Goal: Transaction & Acquisition: Purchase product/service

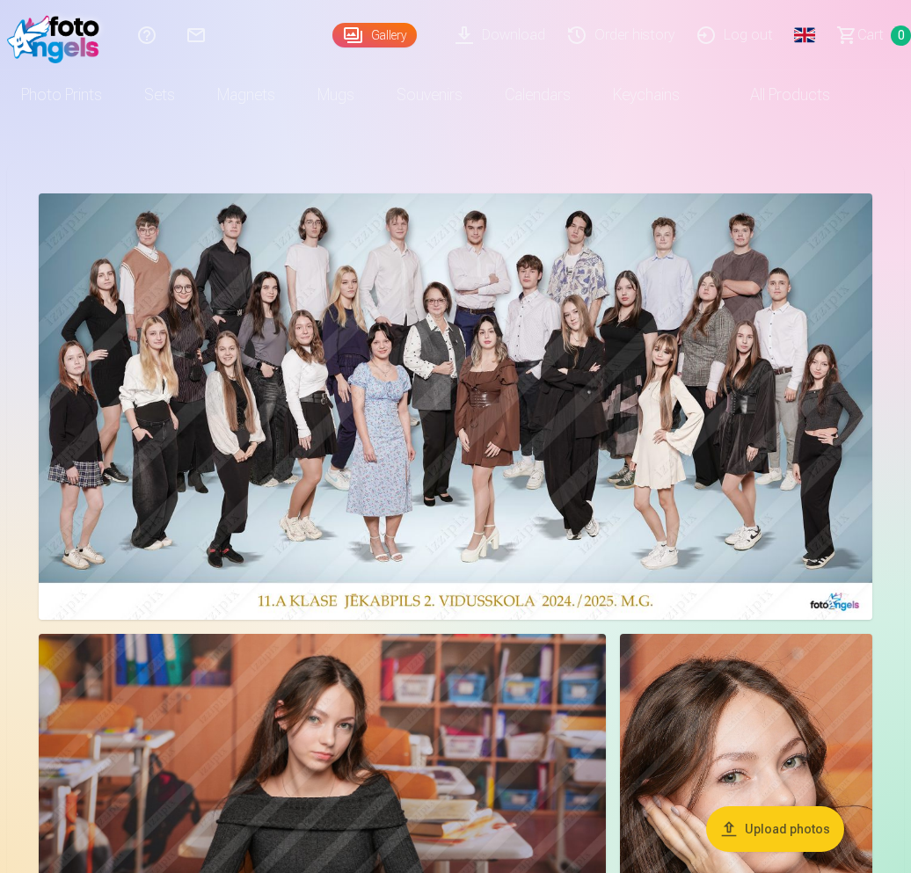
click at [408, 295] on img at bounding box center [456, 406] width 834 height 426
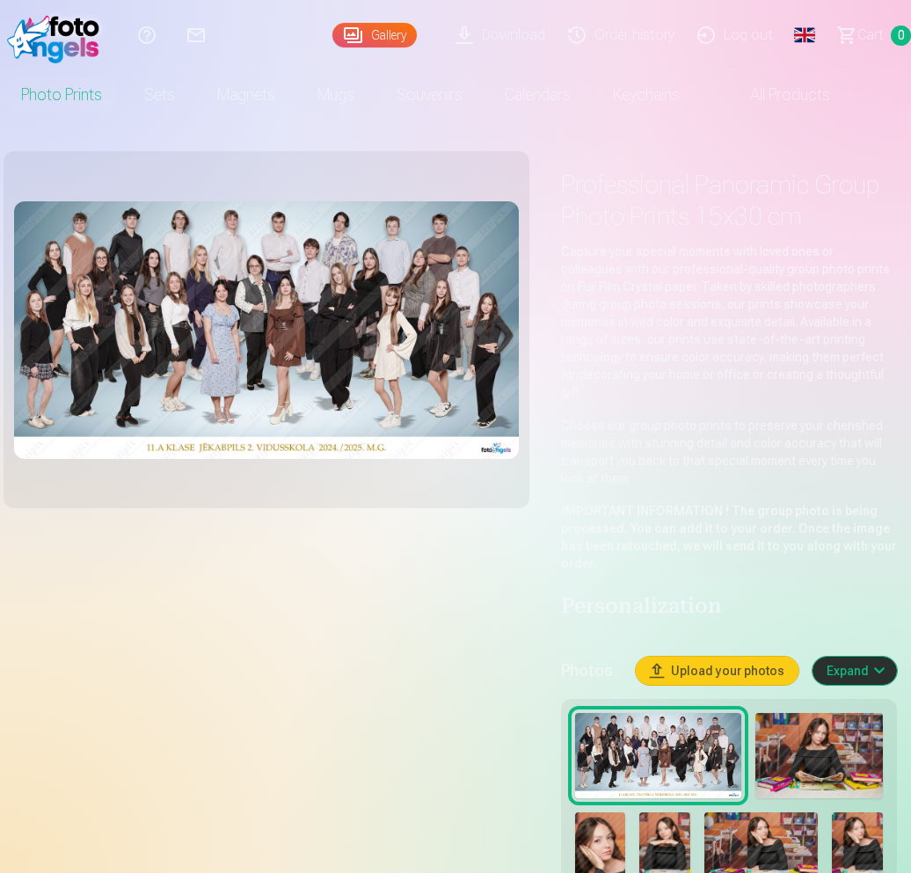
click at [86, 35] on img at bounding box center [57, 35] width 101 height 56
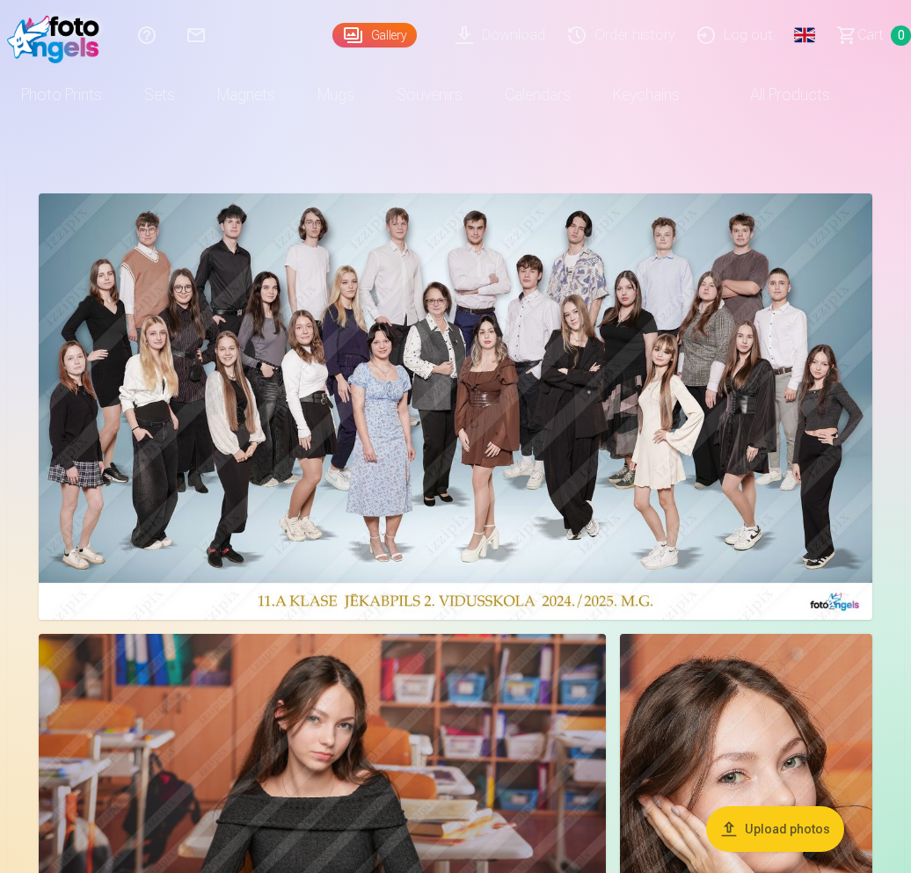
click at [246, 783] on img at bounding box center [322, 823] width 567 height 378
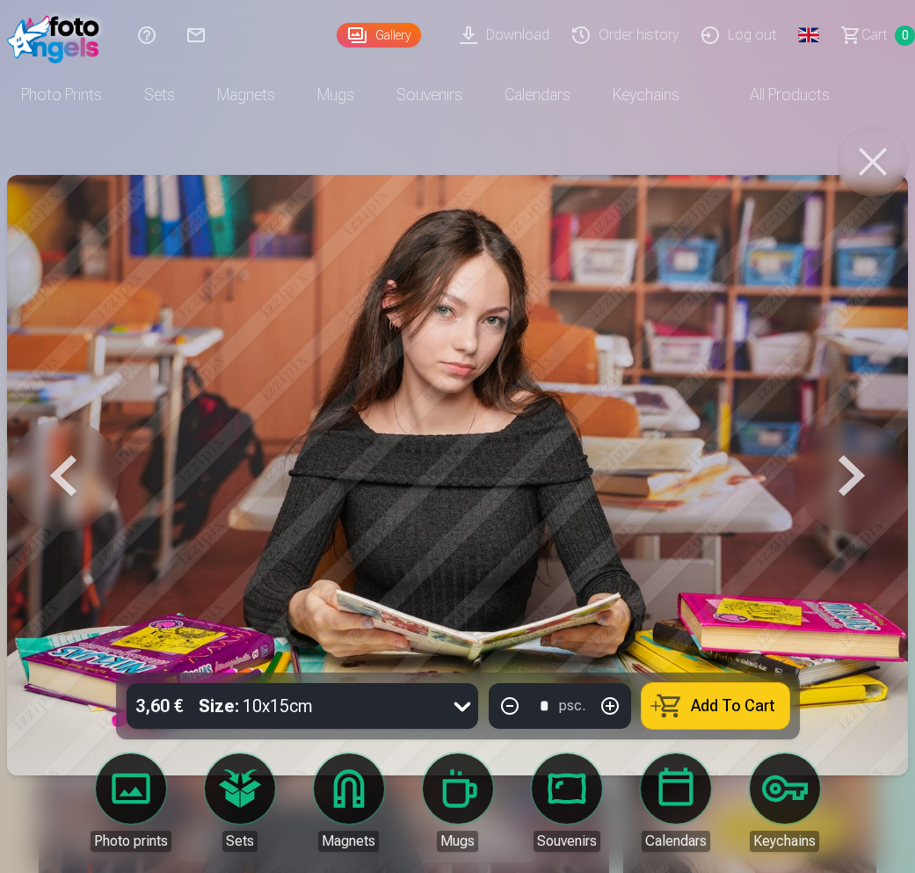
click at [73, 467] on button at bounding box center [63, 475] width 113 height 360
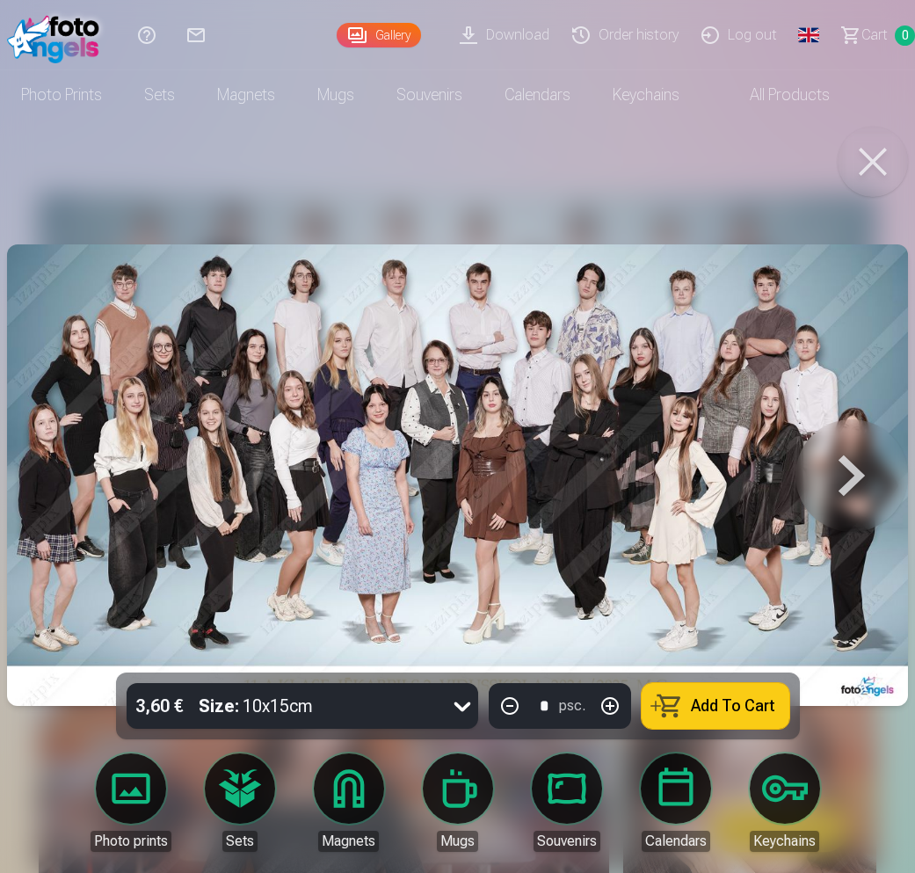
click at [353, 702] on div "3,60 € Size : 10x15cm" at bounding box center [286, 706] width 318 height 46
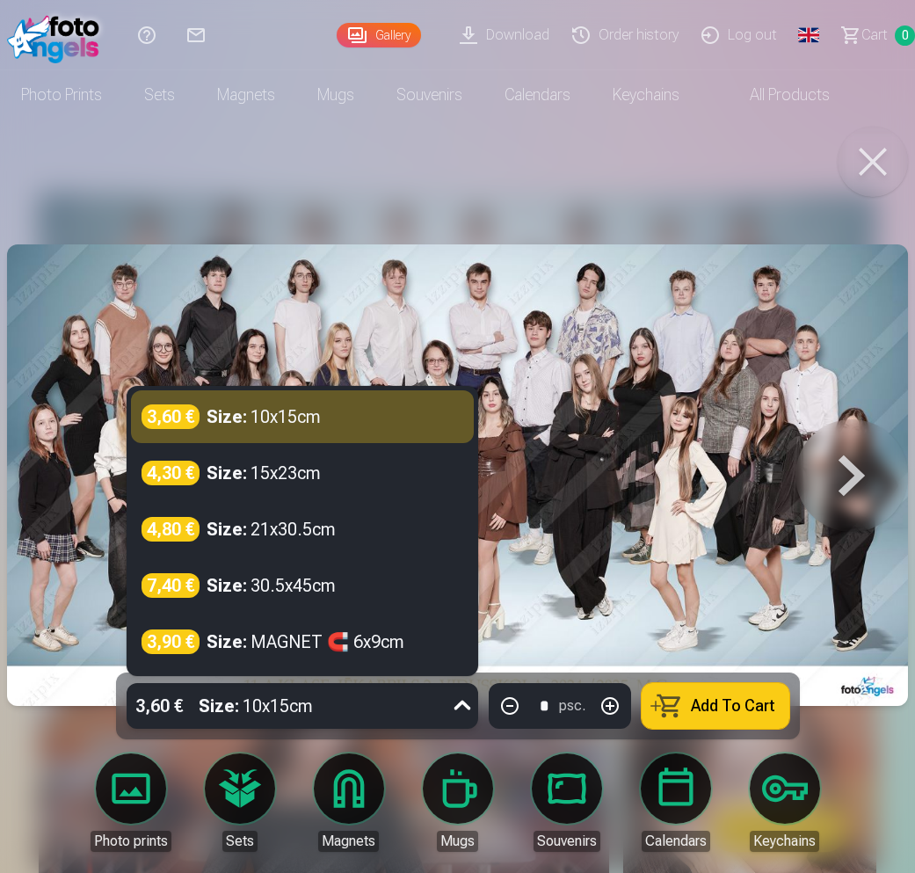
click at [353, 702] on div "3,60 € Size : 10x15cm" at bounding box center [286, 706] width 318 height 46
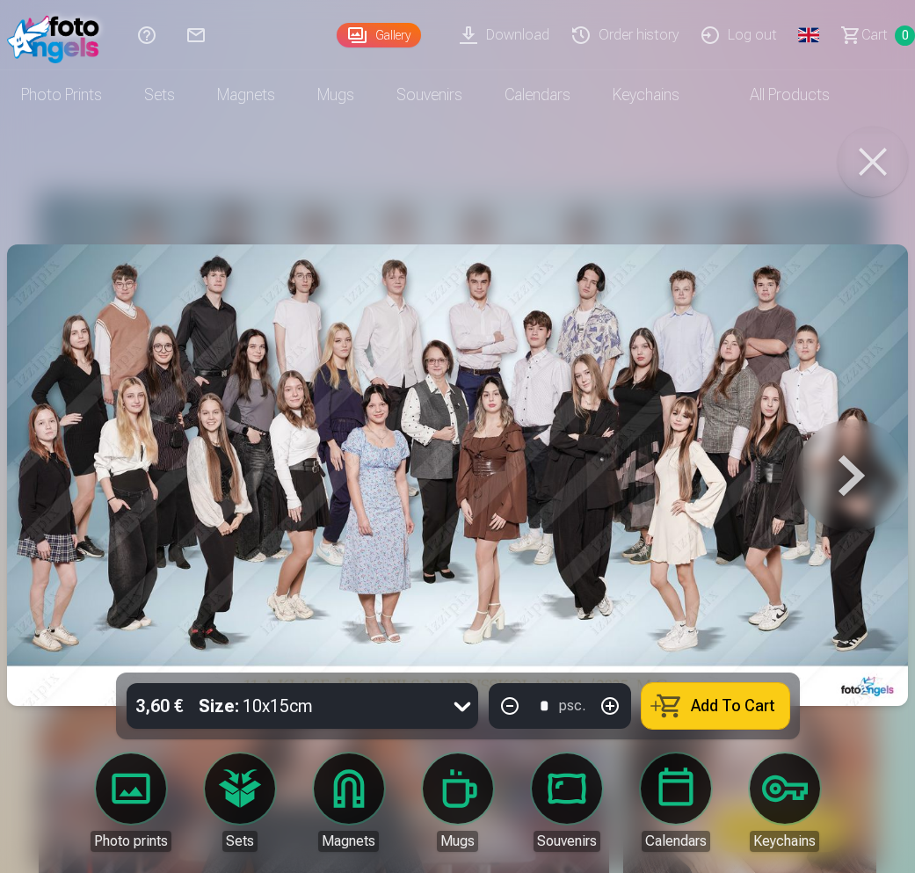
click at [741, 723] on button "Add To Cart" at bounding box center [716, 706] width 148 height 46
click at [860, 40] on link "Сart 1" at bounding box center [871, 35] width 89 height 70
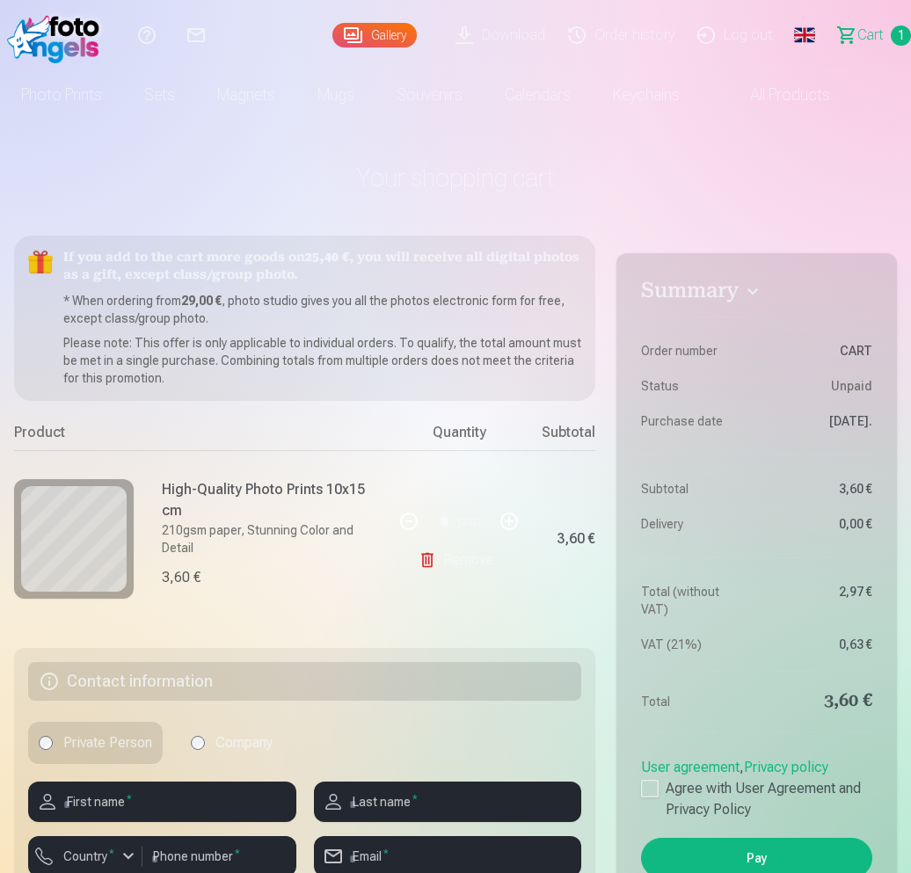
click at [456, 566] on link "Remove" at bounding box center [460, 560] width 82 height 35
